Goal: Task Accomplishment & Management: Use online tool/utility

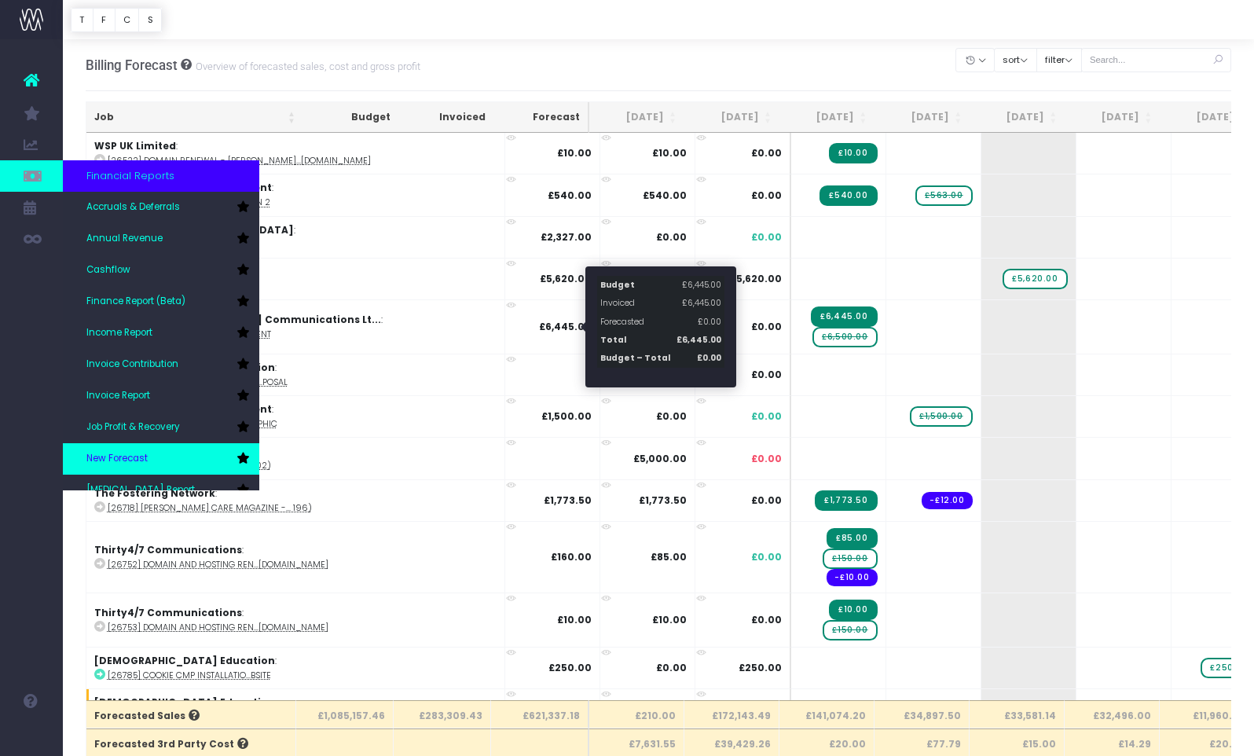
click at [124, 458] on span "New Forecast" at bounding box center [116, 459] width 61 height 14
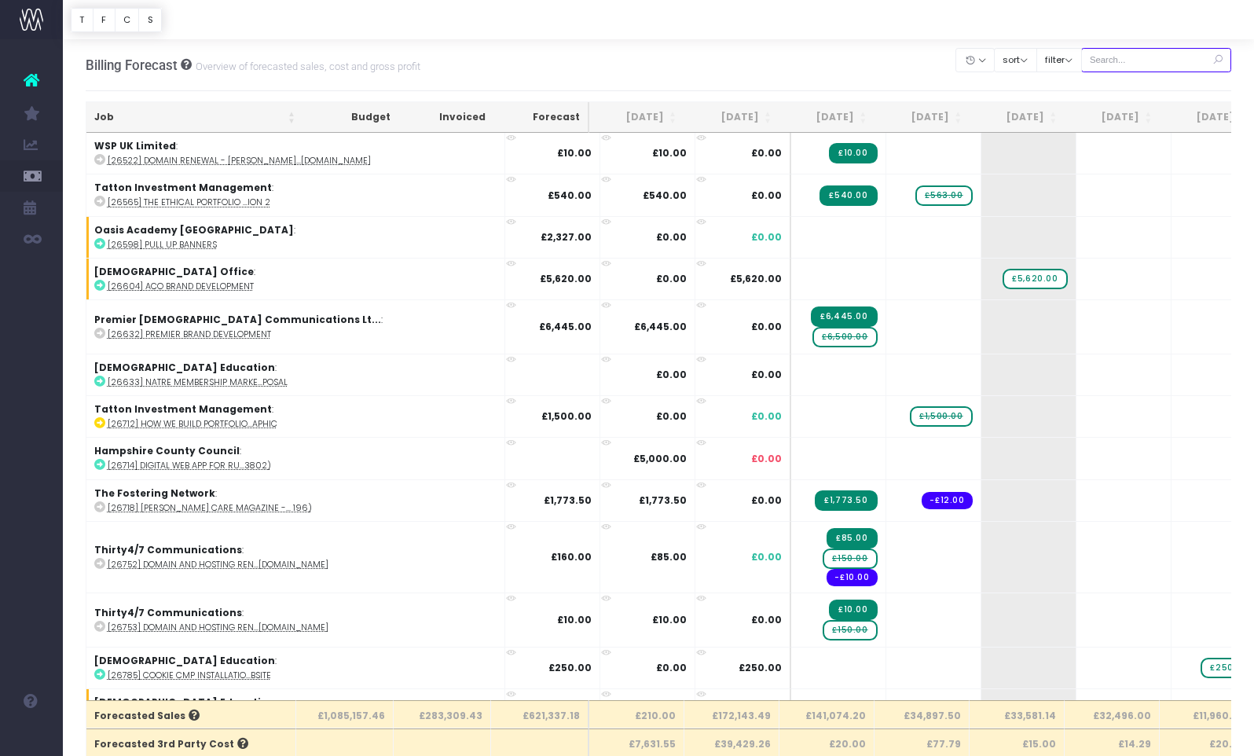
click at [1125, 62] on input "text" at bounding box center [1156, 60] width 151 height 24
paste input "29030"
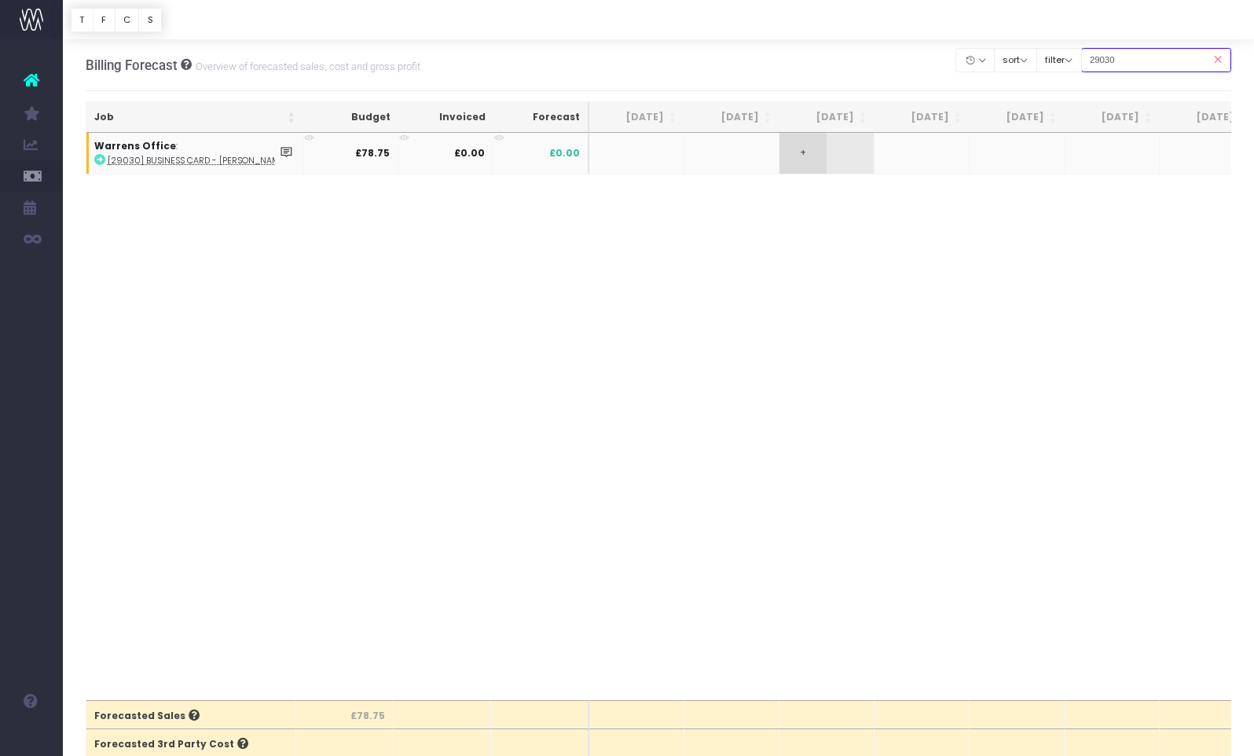
type input "29030"
click at [812, 149] on span "+" at bounding box center [802, 153] width 47 height 41
click at [812, 150] on span "+" at bounding box center [802, 153] width 47 height 41
click at [720, 251] on body "Oh my... this is bad. wayahead wasn't able to load this page. Please contact su…" at bounding box center [627, 378] width 1254 height 756
